Goal: Information Seeking & Learning: Learn about a topic

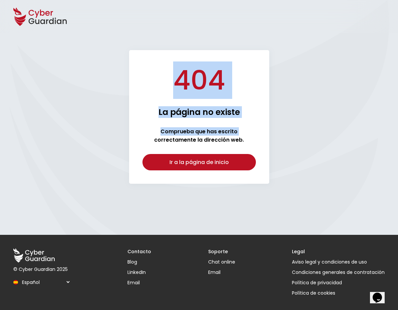
drag, startPoint x: 160, startPoint y: 68, endPoint x: 274, endPoint y: 98, distance: 117.8
click at [274, 98] on section "404 La página no existe Comprueba que has escrito correctamente la dirección we…" at bounding box center [198, 116] width 391 height 133
drag, startPoint x: 274, startPoint y: 98, endPoint x: 307, endPoint y: 138, distance: 51.9
click at [307, 138] on section "404 La página no existe Comprueba que has escrito correctamente la dirección we…" at bounding box center [198, 116] width 391 height 133
